Goal: Information Seeking & Learning: Understand process/instructions

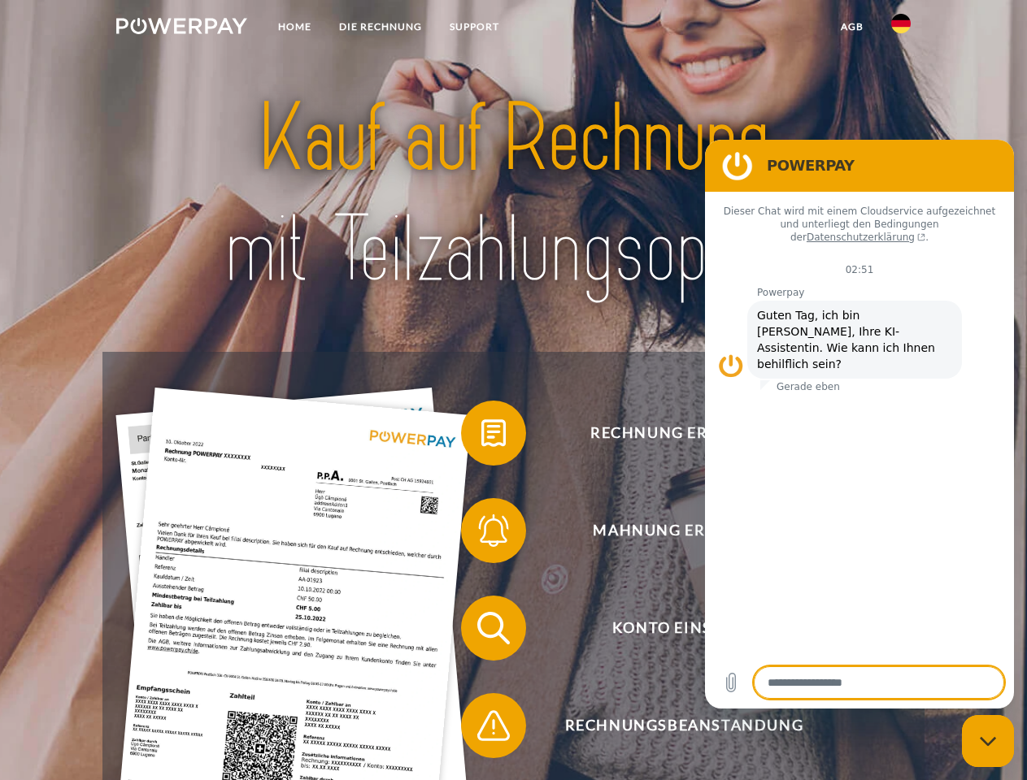
click at [181, 28] on img at bounding box center [181, 26] width 131 height 16
click at [901, 28] on img at bounding box center [901, 24] width 20 height 20
click at [851, 27] on link "agb" at bounding box center [852, 26] width 50 height 29
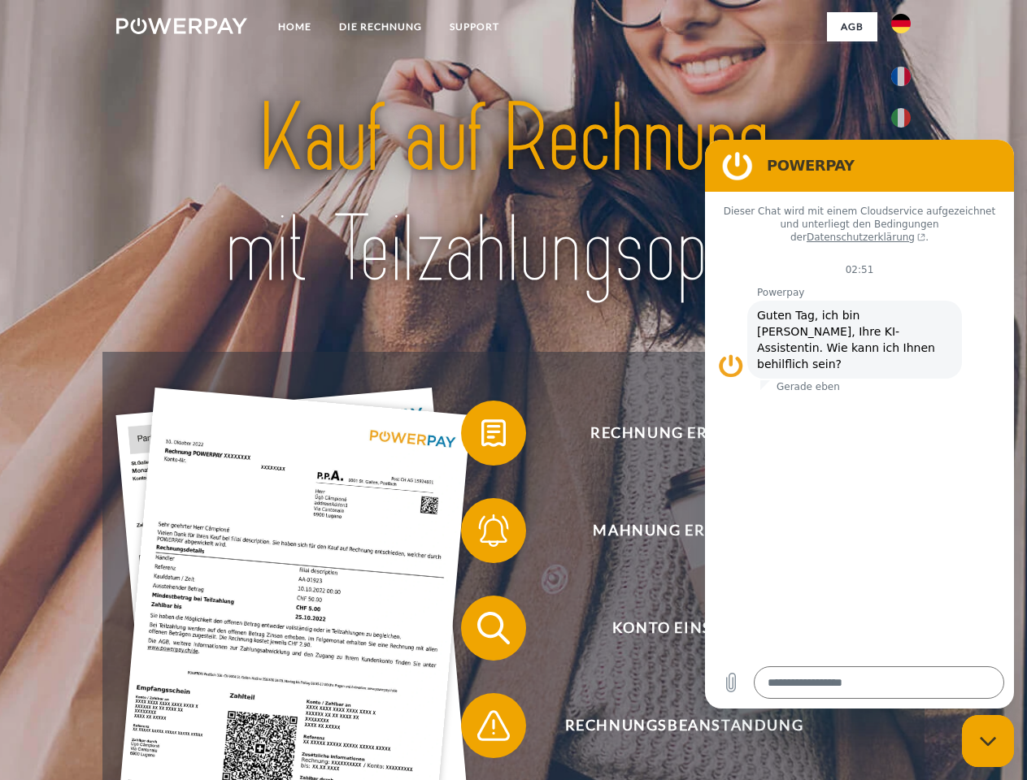
click at [481, 436] on span at bounding box center [468, 433] width 81 height 81
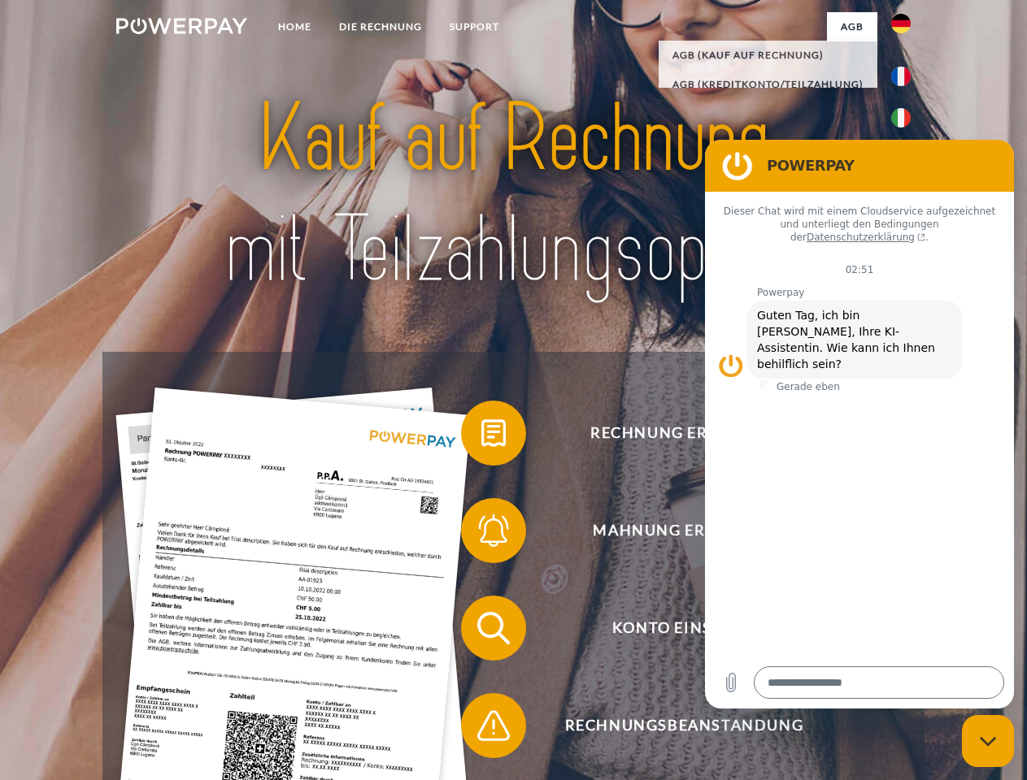
click at [481, 534] on span at bounding box center [468, 530] width 81 height 81
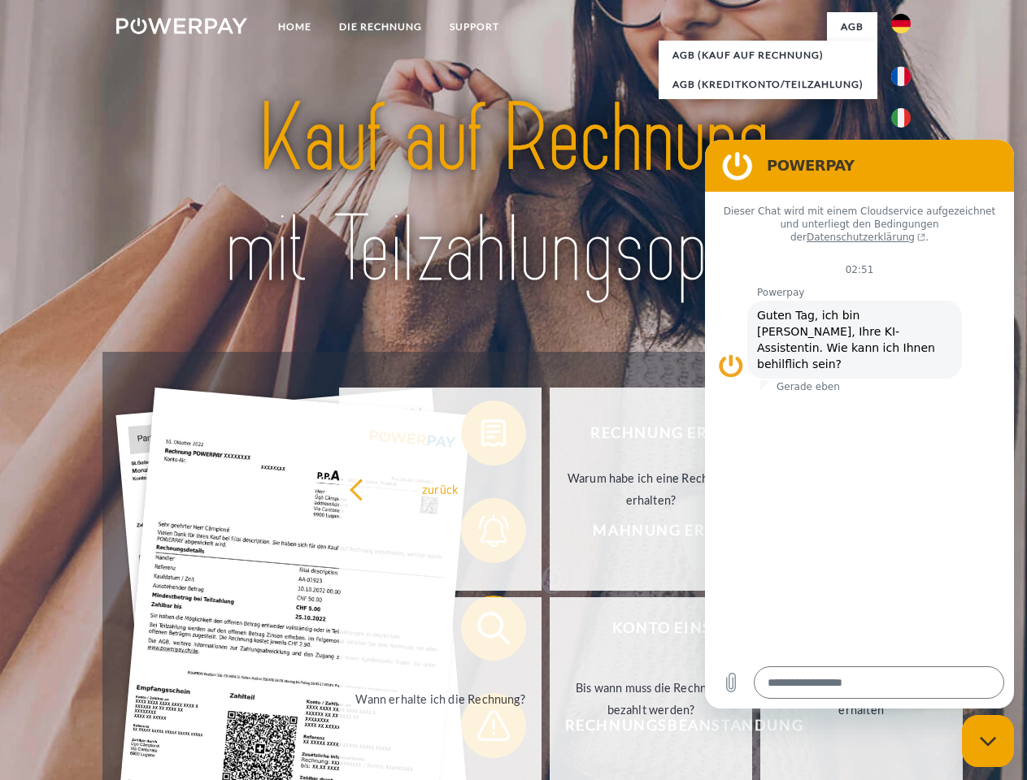
click at [549, 632] on link "Bis wann muss die Rechnung bezahlt werden?" at bounding box center [650, 698] width 202 height 203
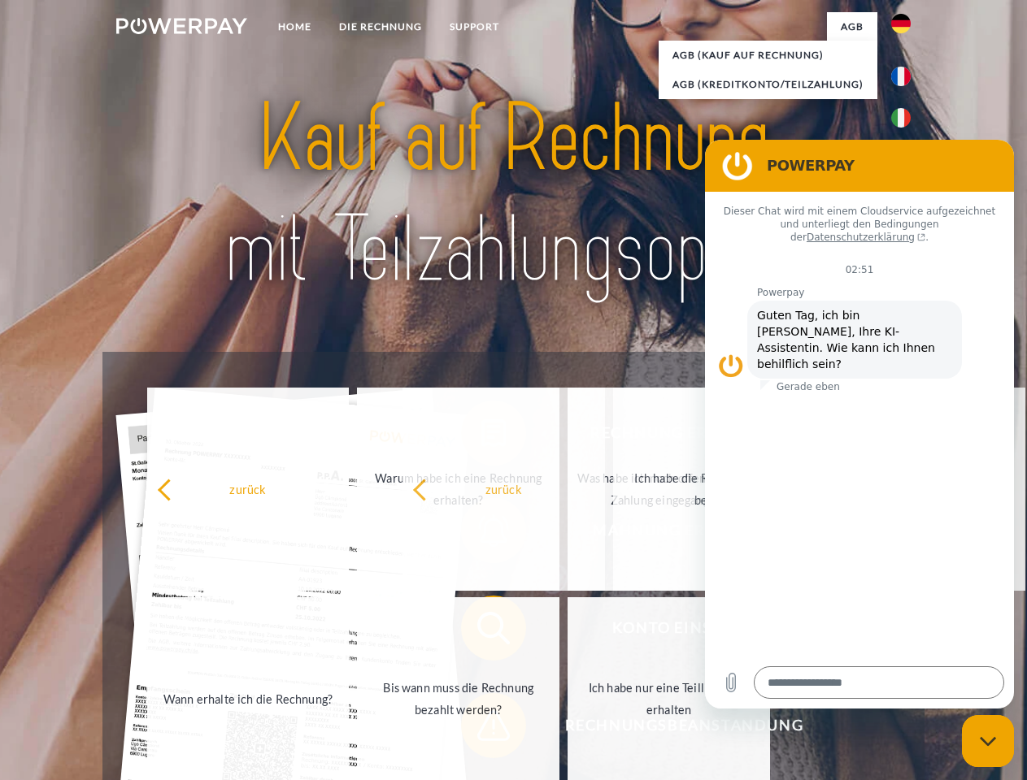
click at [481, 729] on span at bounding box center [468, 725] width 81 height 81
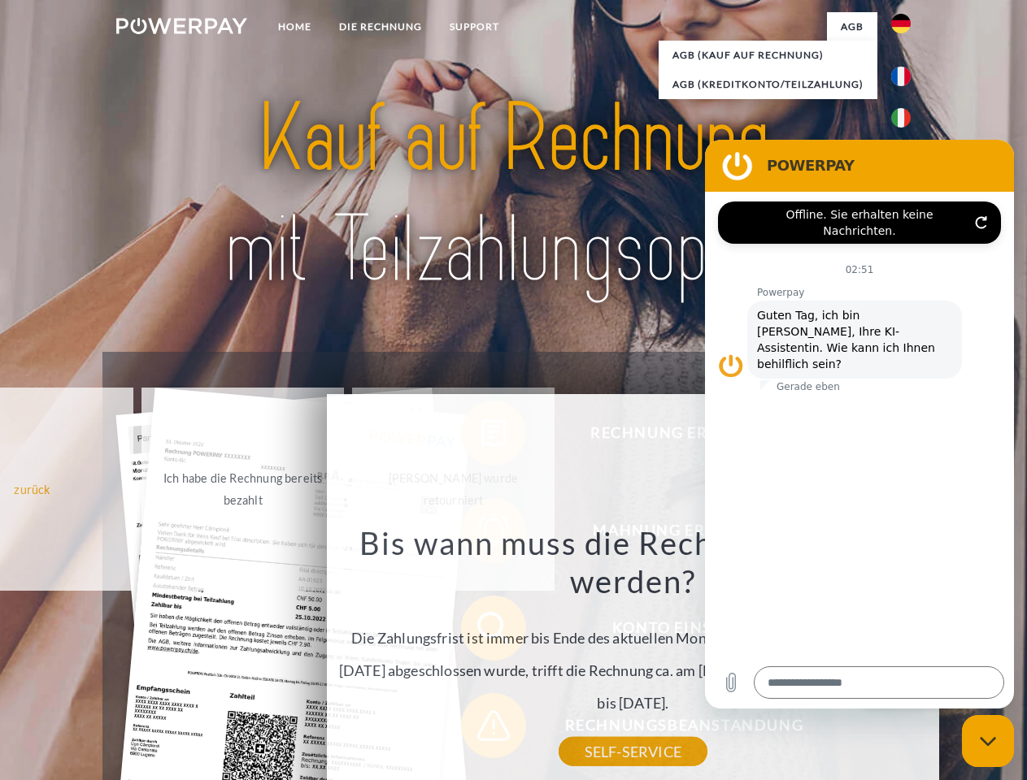
click at [988, 741] on icon "Messaging-Fenster schließen" at bounding box center [987, 741] width 17 height 11
type textarea "*"
